Goal: Navigation & Orientation: Understand site structure

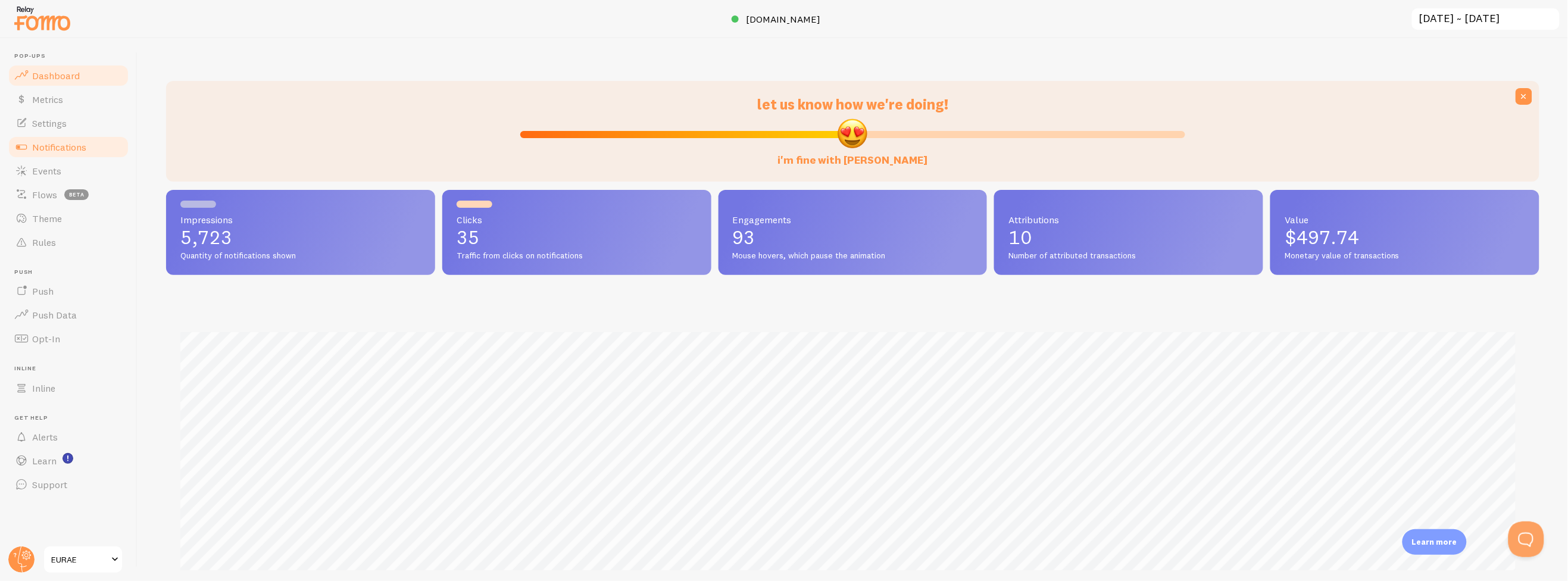
click at [46, 152] on span "Notifications" at bounding box center [59, 147] width 54 height 12
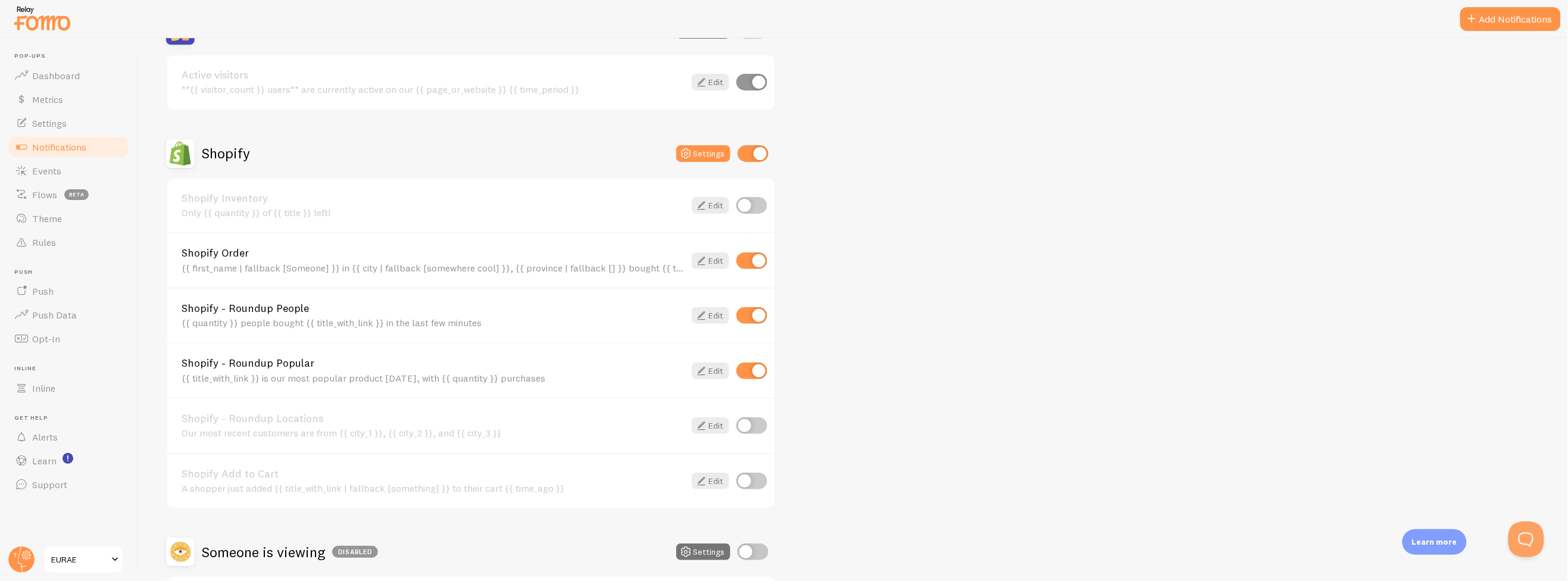
scroll to position [330, 0]
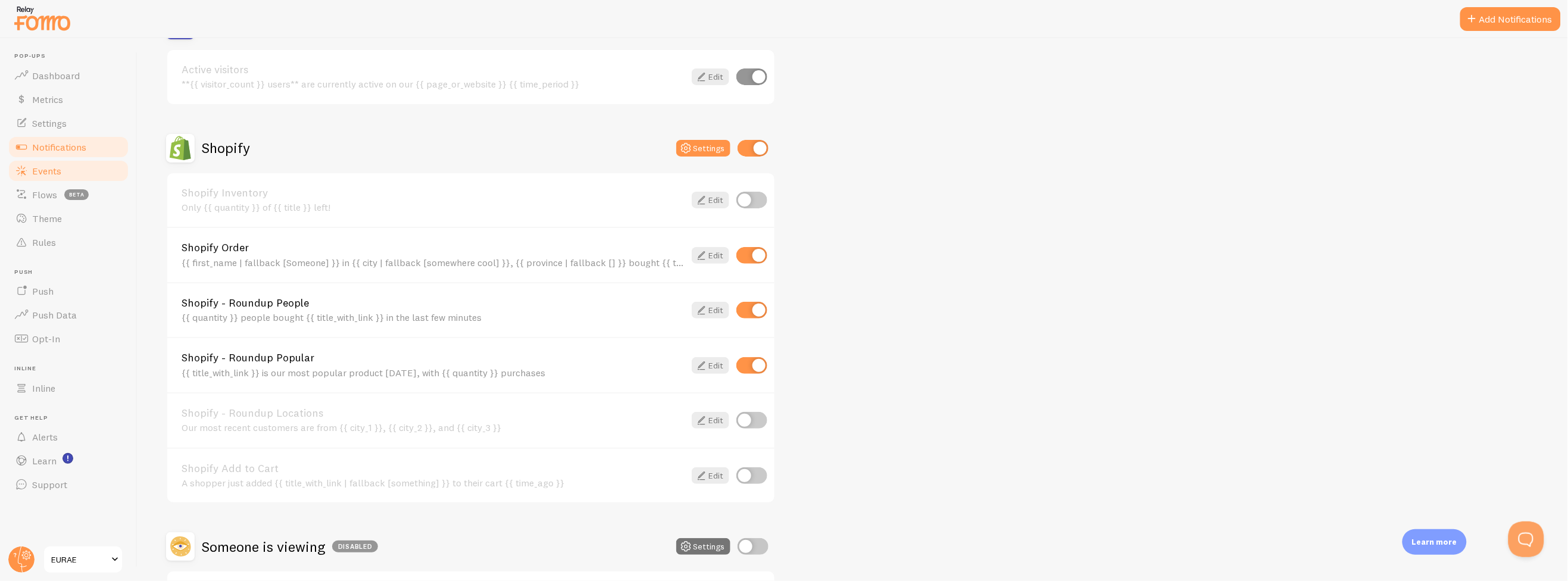
click at [80, 177] on link "Events" at bounding box center [69, 171] width 123 height 24
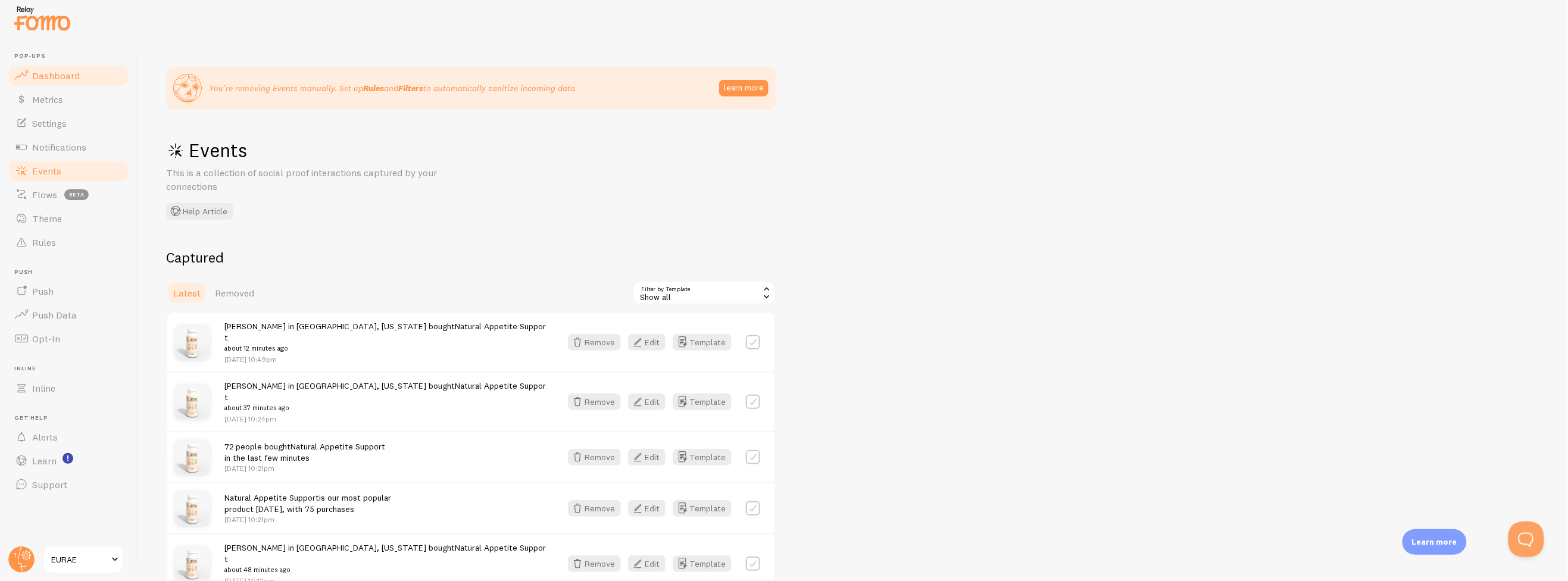
click at [83, 77] on link "Dashboard" at bounding box center [69, 75] width 123 height 24
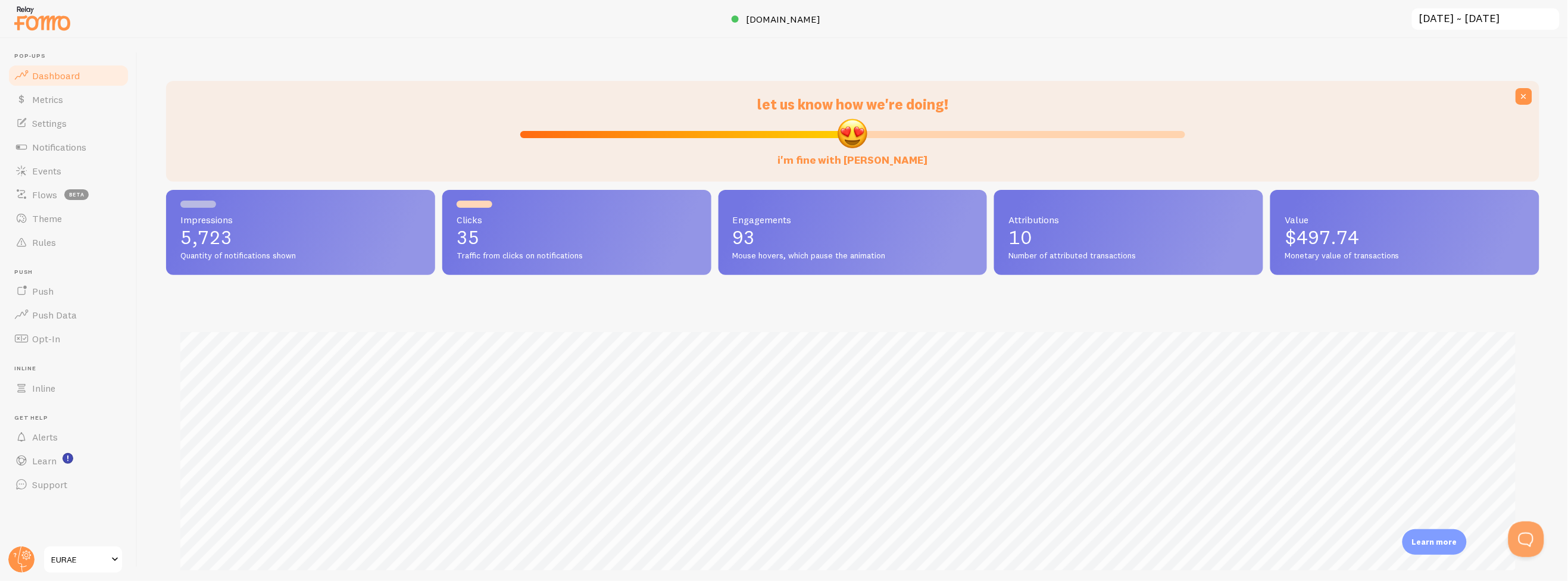
scroll to position [312, 1364]
click at [87, 103] on link "Metrics" at bounding box center [69, 99] width 123 height 24
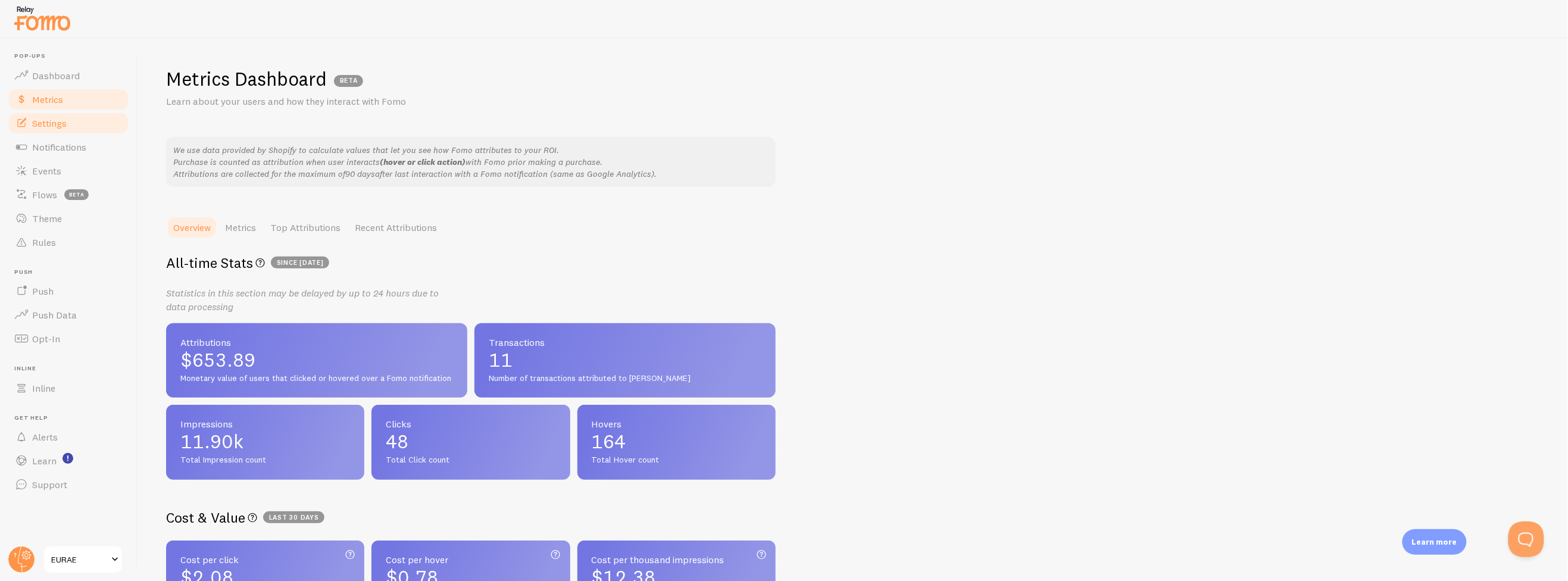
click at [87, 124] on link "Settings" at bounding box center [69, 123] width 123 height 24
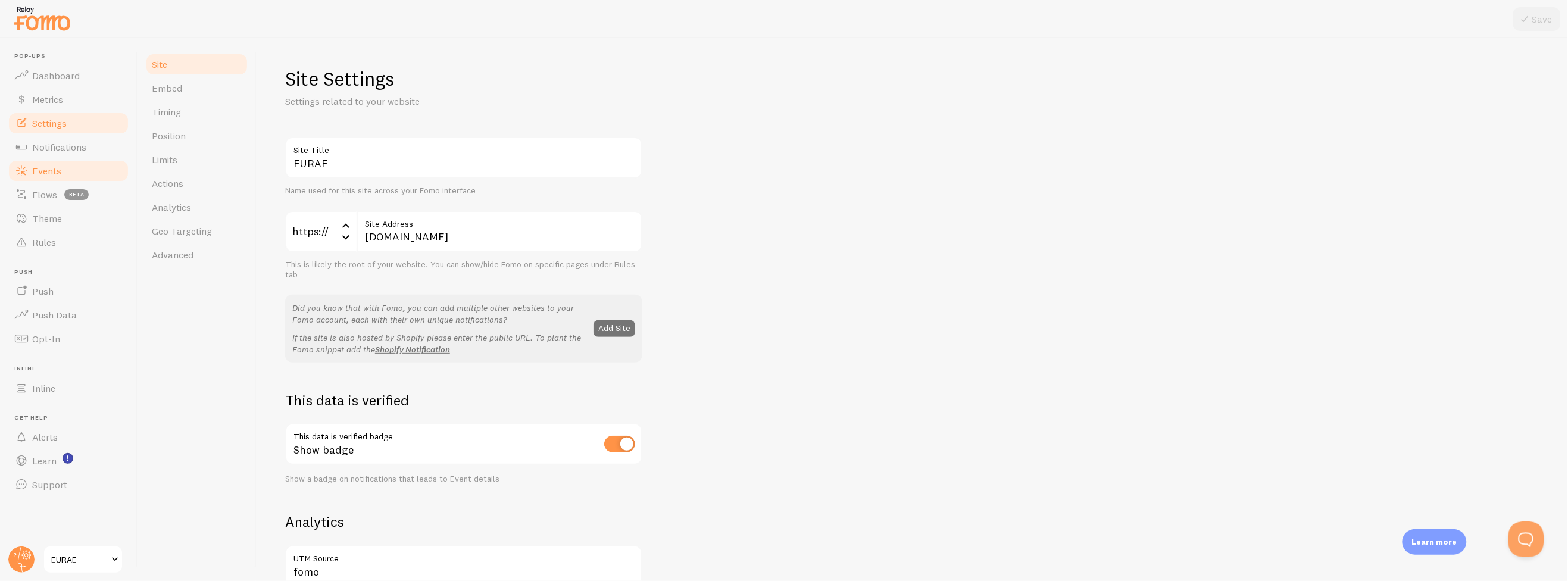
click at [93, 163] on link "Events" at bounding box center [69, 171] width 123 height 24
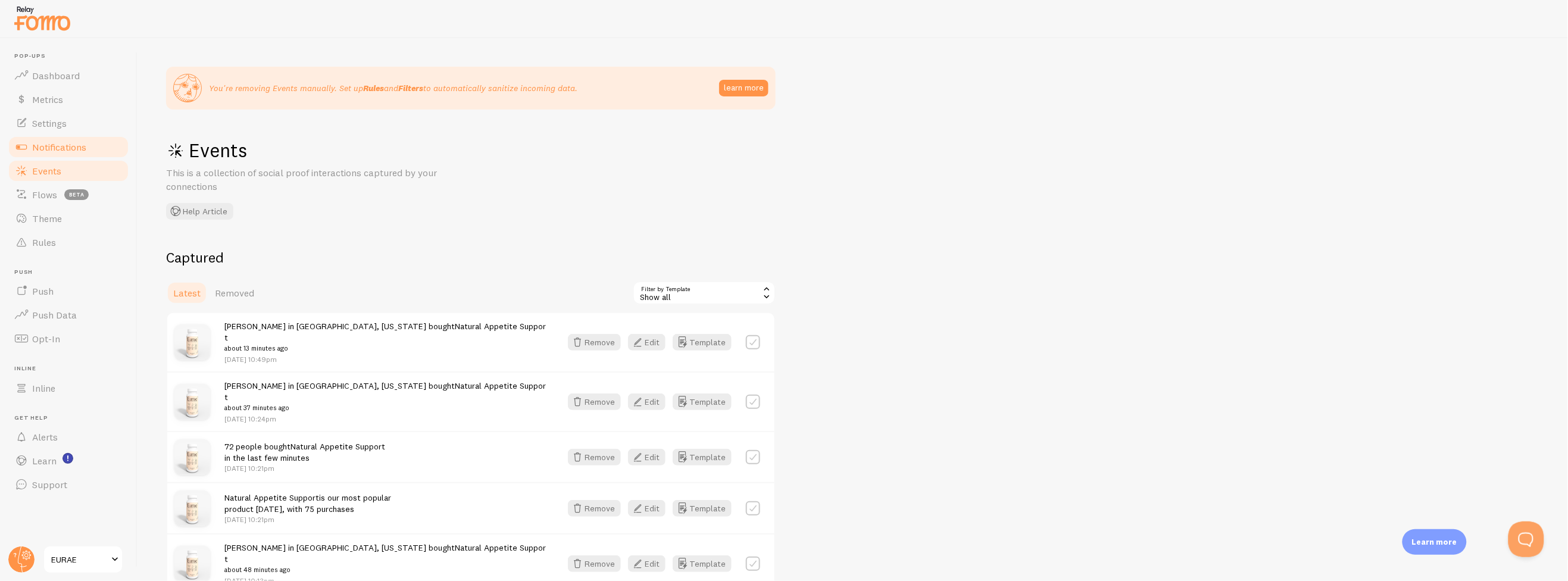
click at [96, 151] on link "Notifications" at bounding box center [69, 146] width 123 height 24
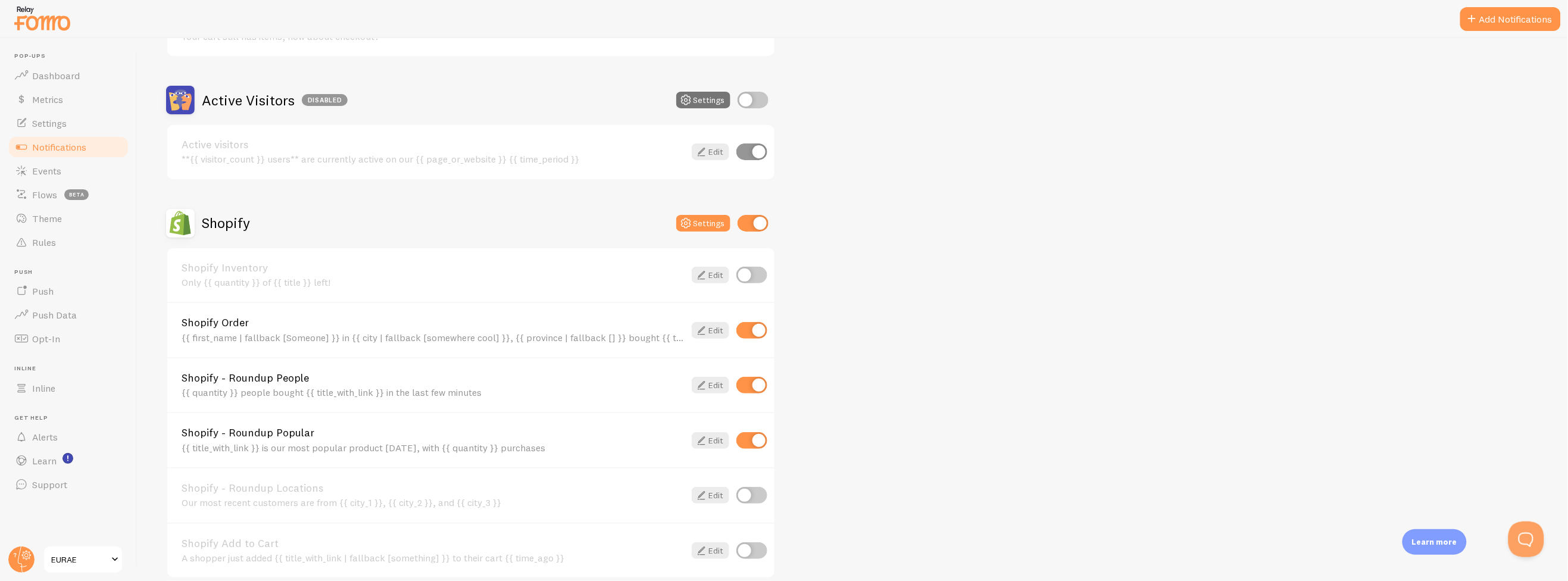
scroll to position [264, 0]
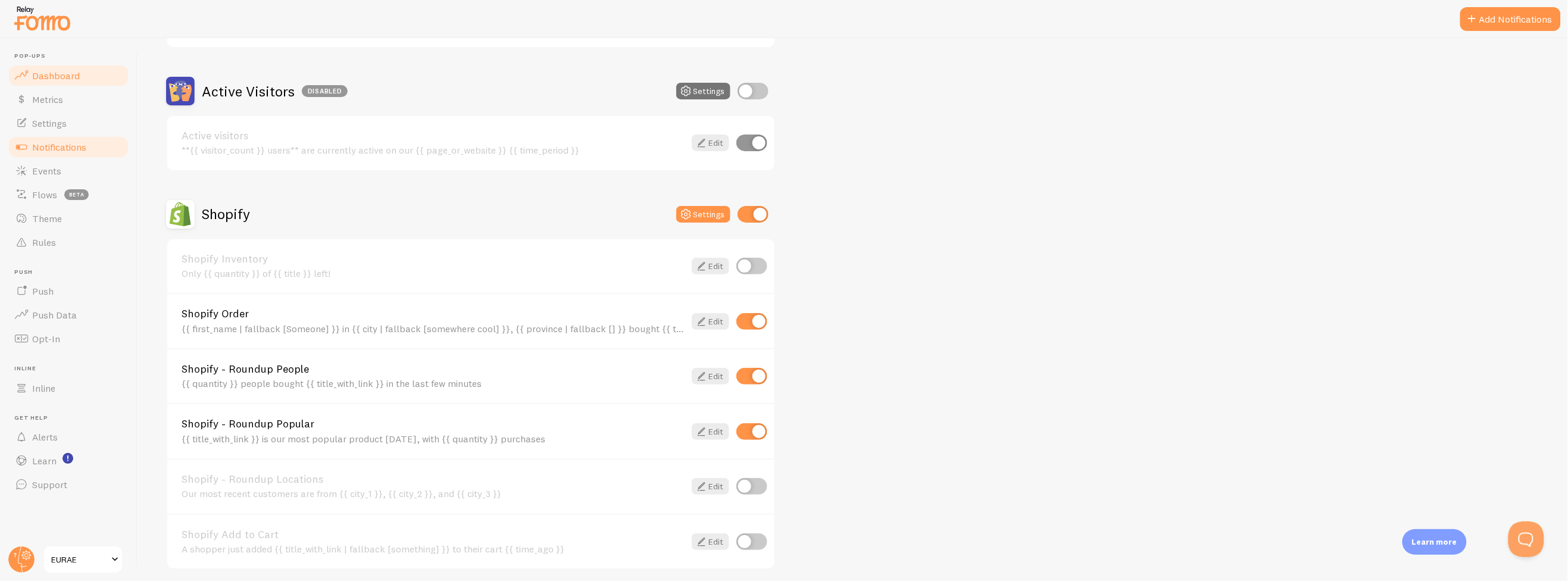
click at [61, 85] on link "Dashboard" at bounding box center [69, 75] width 123 height 24
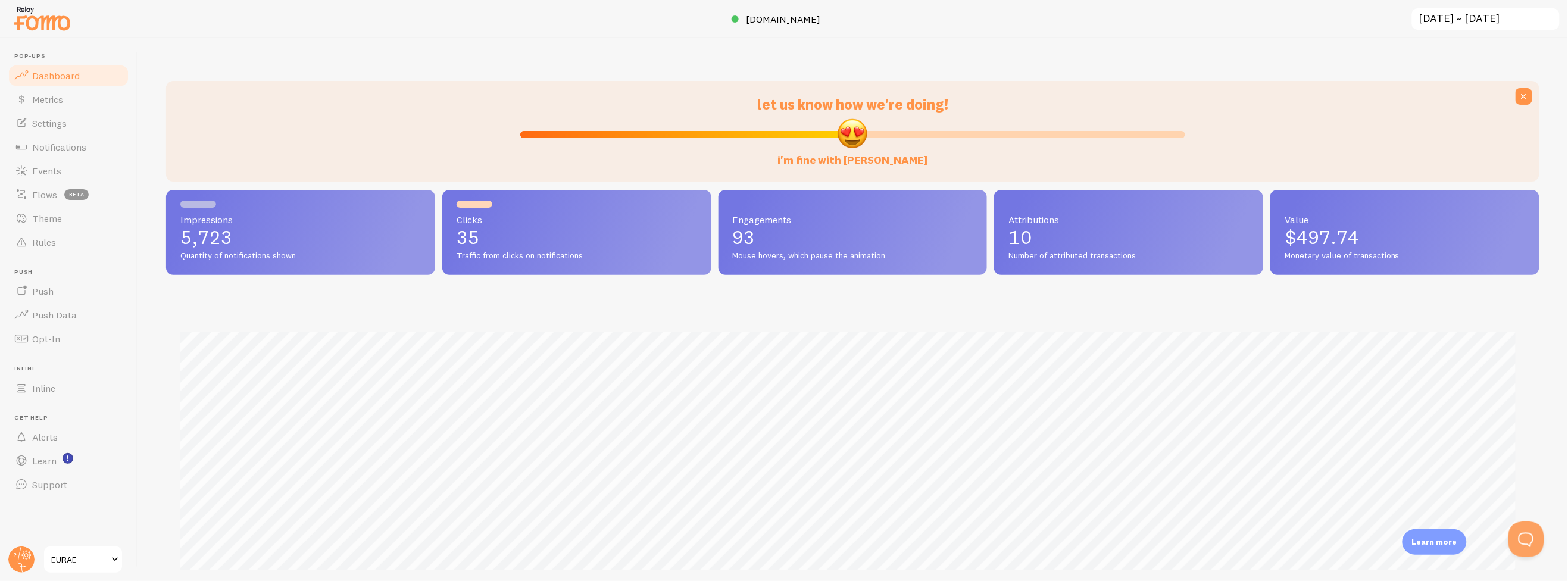
scroll to position [312, 1364]
